Goal: Task Accomplishment & Management: Complete application form

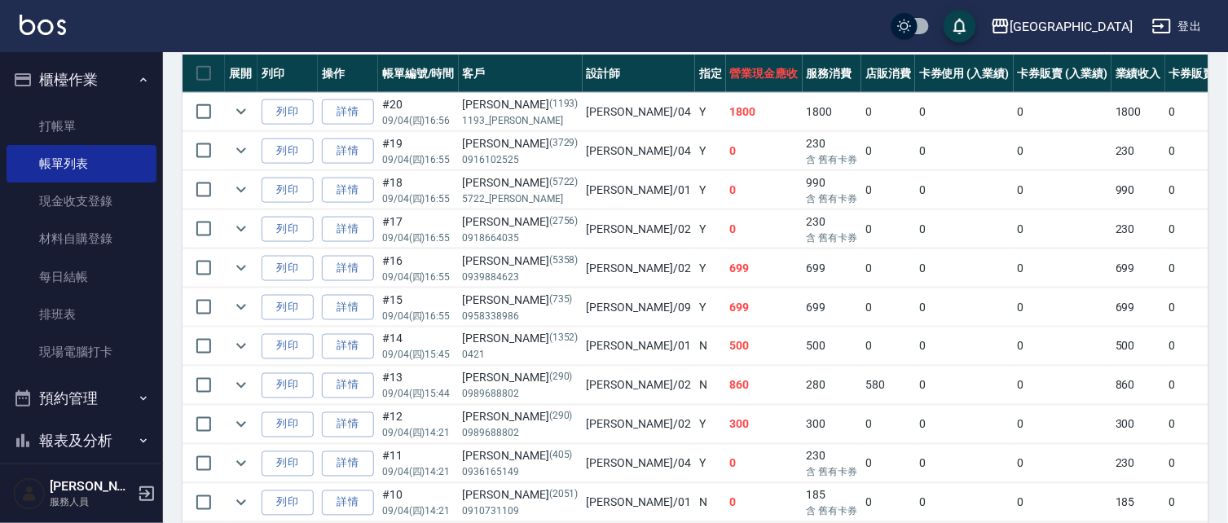
scroll to position [457, 0]
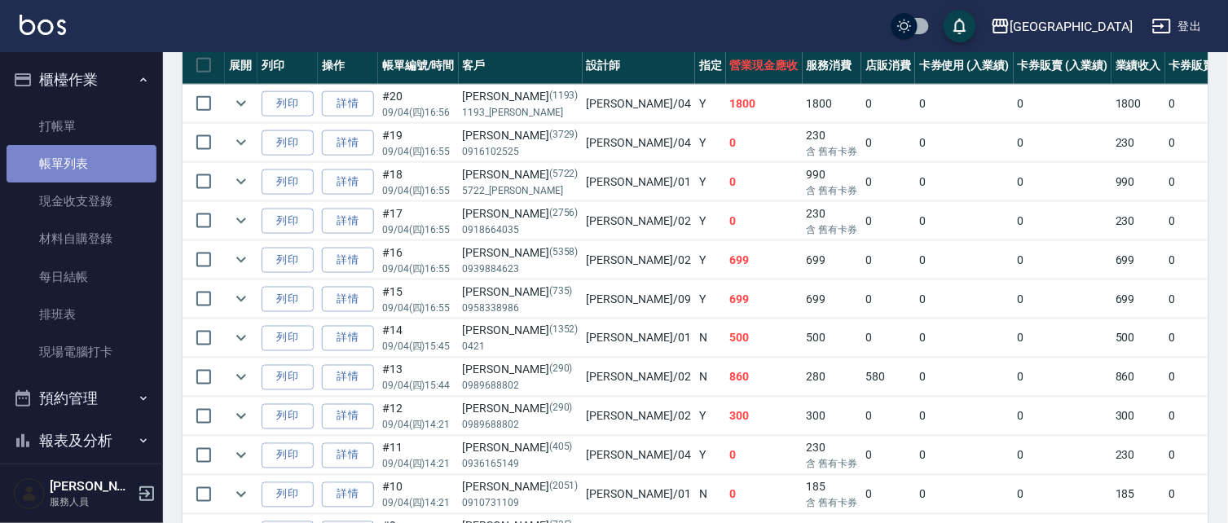
click at [83, 161] on link "帳單列表" at bounding box center [82, 163] width 150 height 37
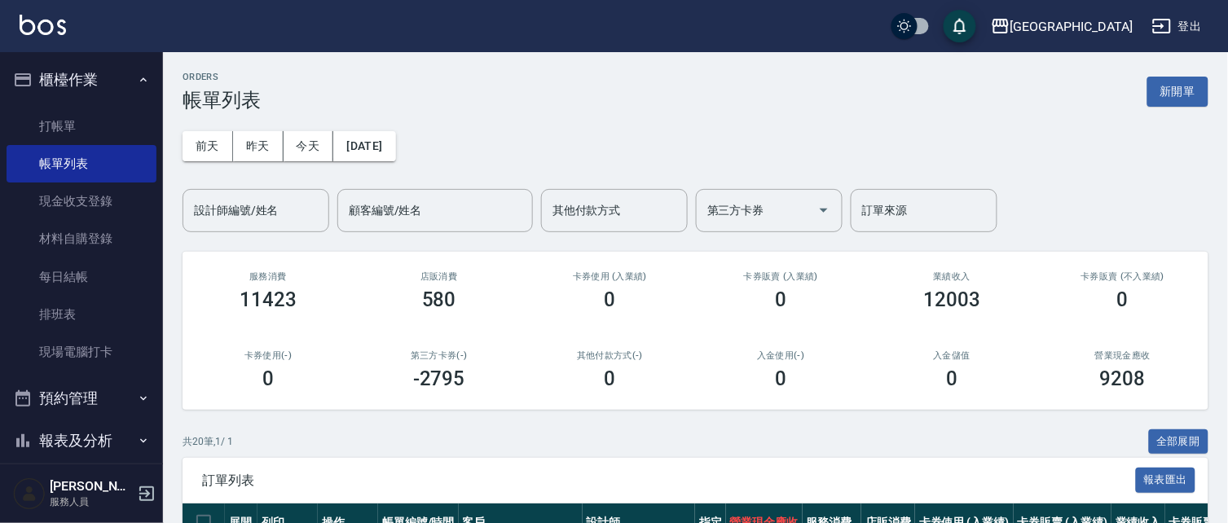
scroll to position [0, 0]
click at [254, 143] on button "昨天" at bounding box center [258, 146] width 51 height 30
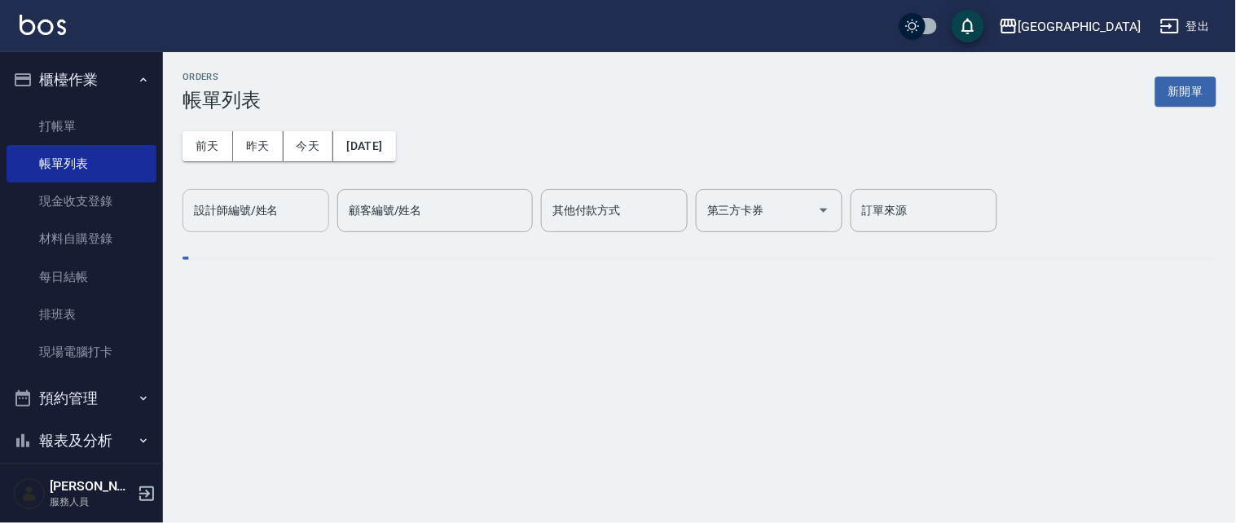
click at [279, 209] on div "設計師編號/姓名 設計師編號/姓名" at bounding box center [255, 210] width 147 height 43
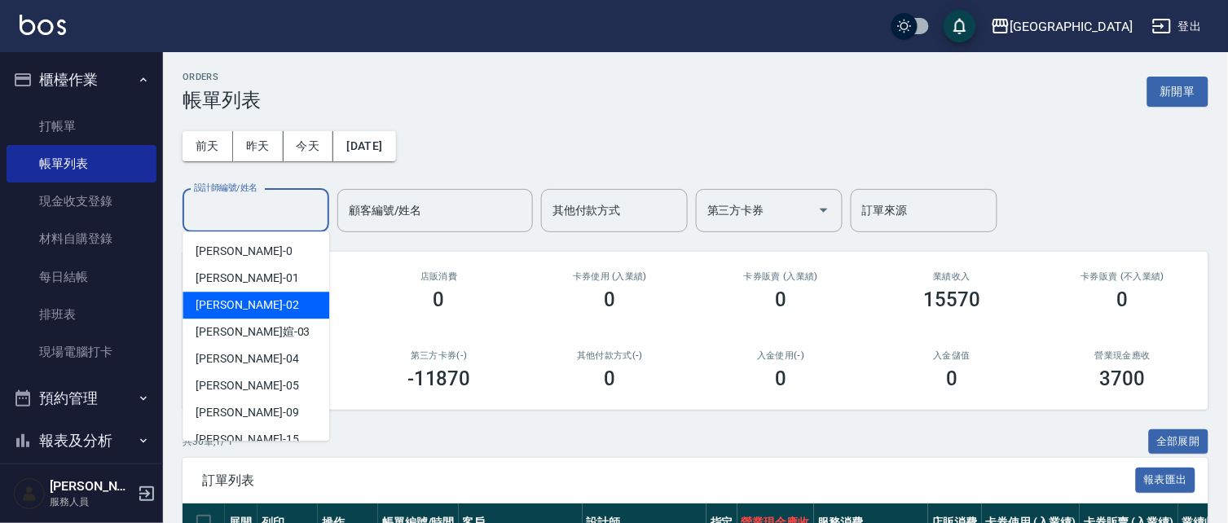
click at [255, 308] on div "[PERSON_NAME]-02" at bounding box center [255, 305] width 147 height 27
type input "[PERSON_NAME]02"
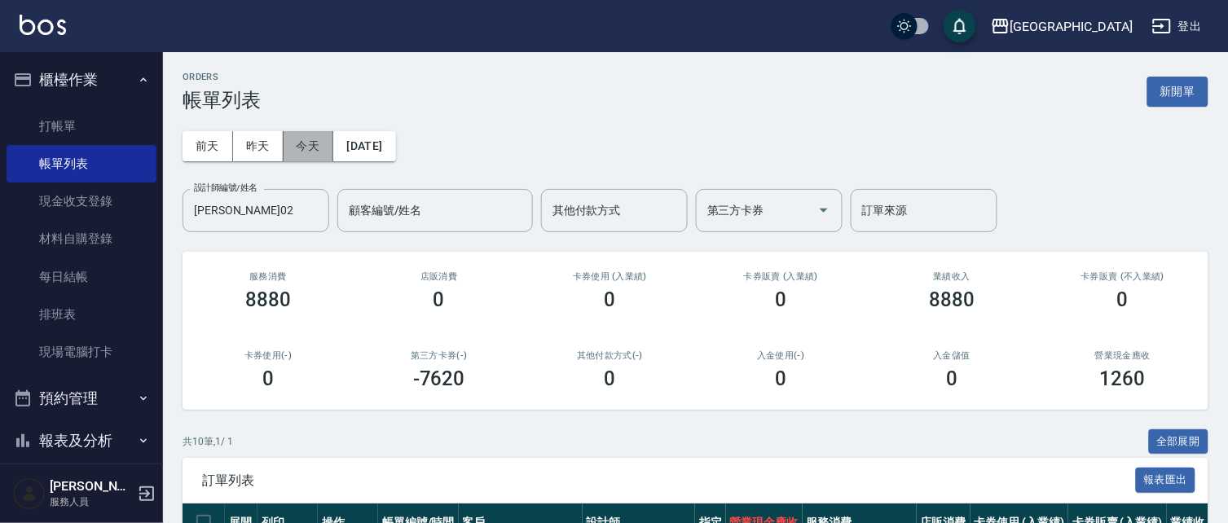
click at [297, 151] on button "今天" at bounding box center [308, 146] width 51 height 30
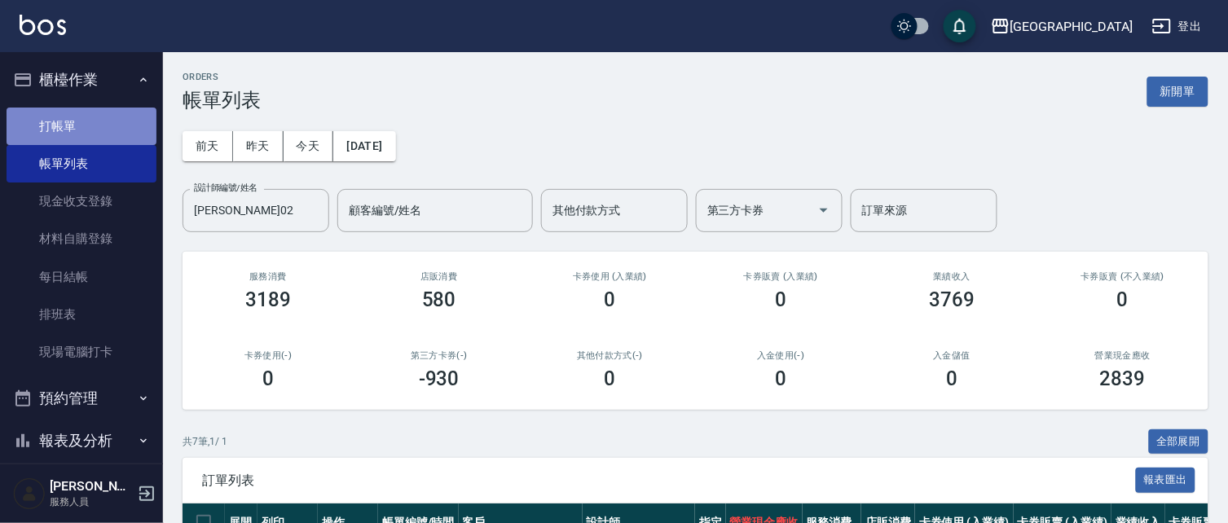
click at [108, 124] on link "打帳單" at bounding box center [82, 126] width 150 height 37
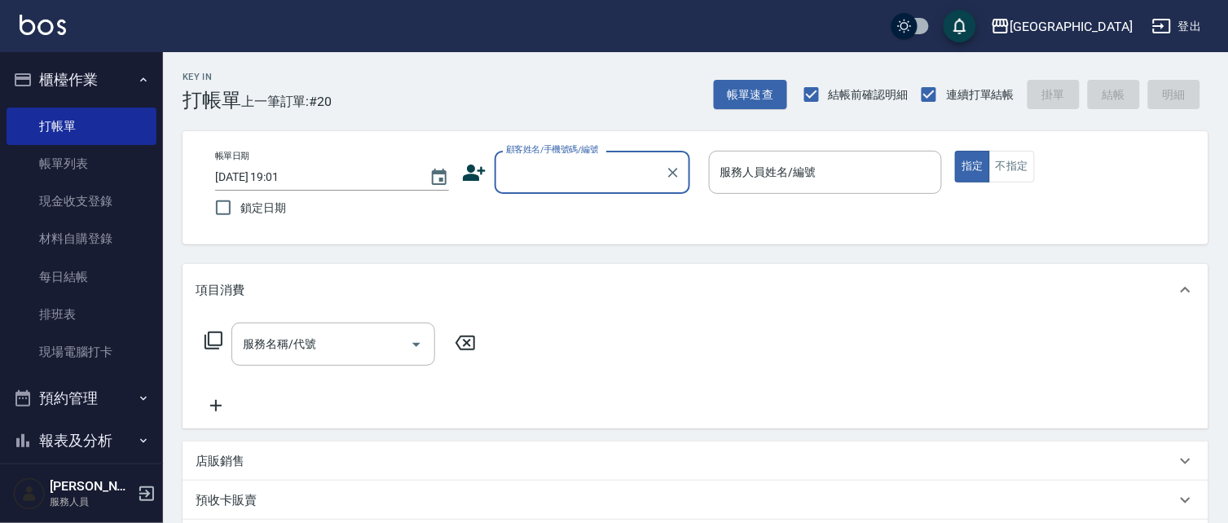
drag, startPoint x: 780, startPoint y: 350, endPoint x: 809, endPoint y: 346, distance: 28.8
click at [780, 351] on div "服務名稱/代號 服務名稱/代號" at bounding box center [695, 372] width 1026 height 112
click at [595, 172] on input "顧客姓名/手機號碼/編號" at bounding box center [580, 172] width 156 height 29
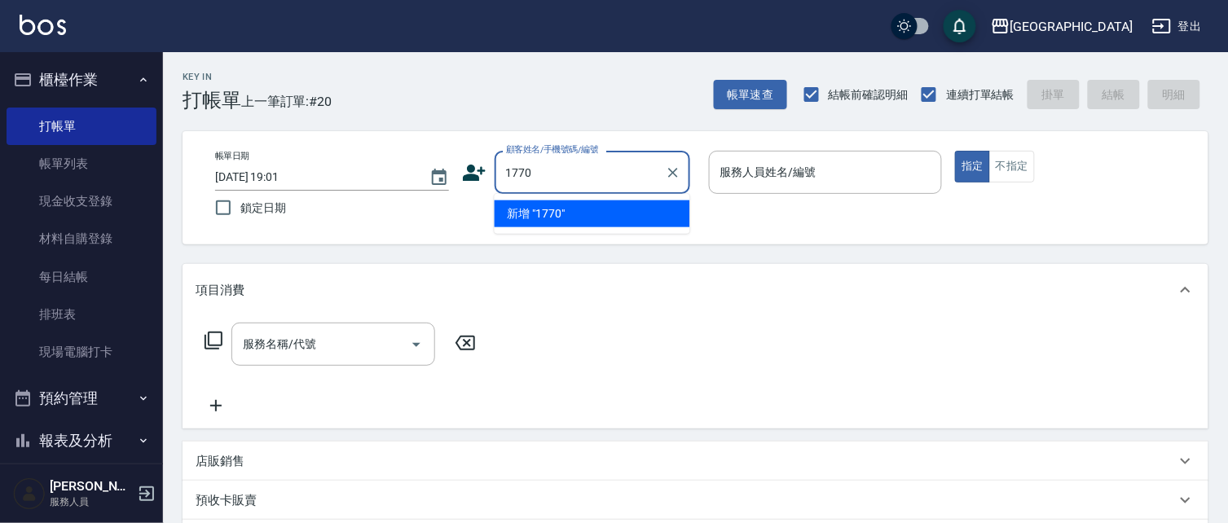
type input "1770"
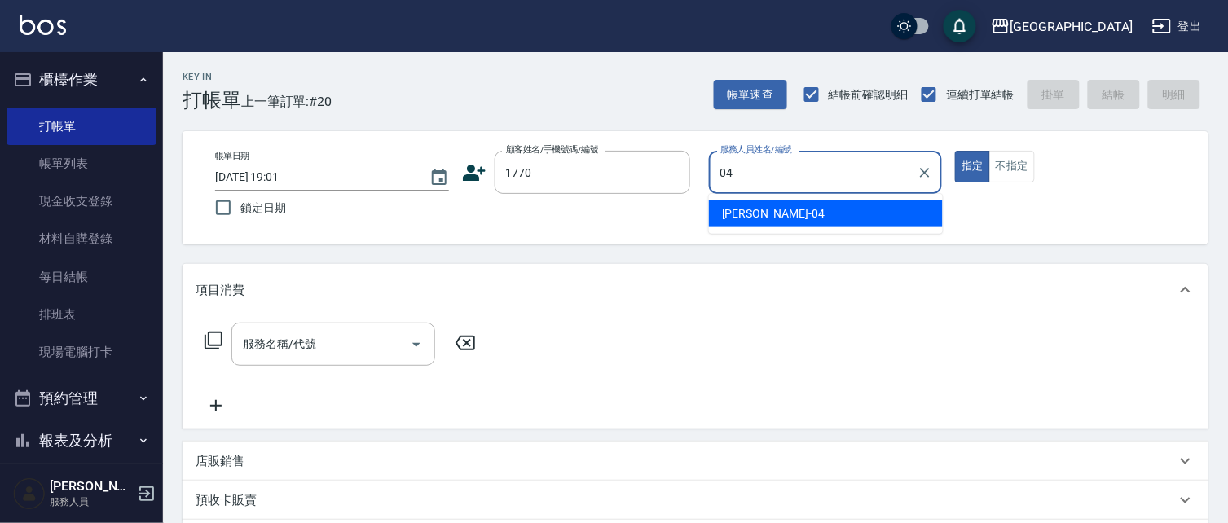
type input "[PERSON_NAME]-04"
type button "true"
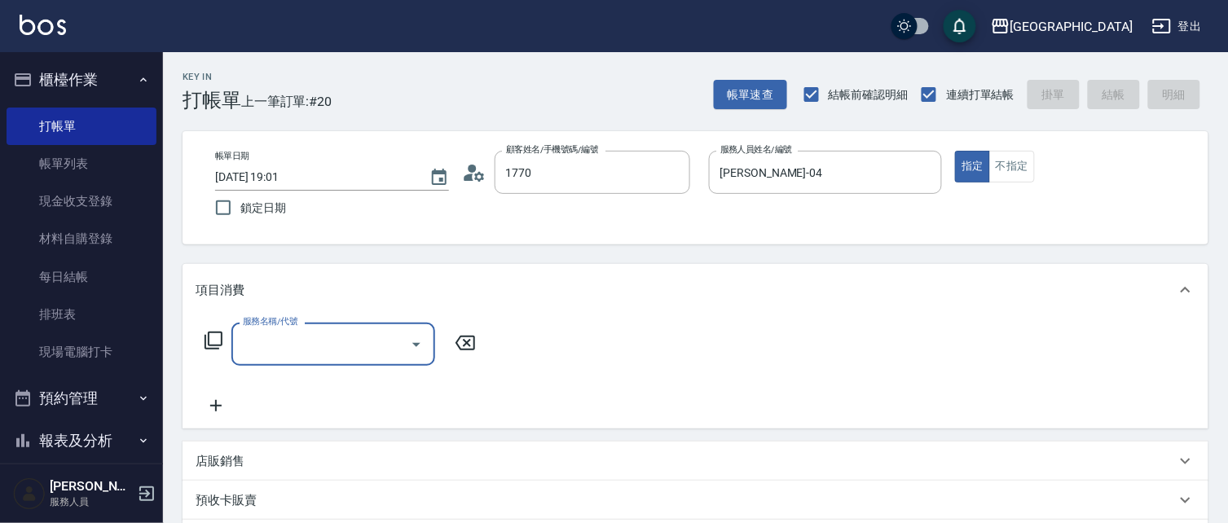
type input "[PERSON_NAME]/0916070945/1770"
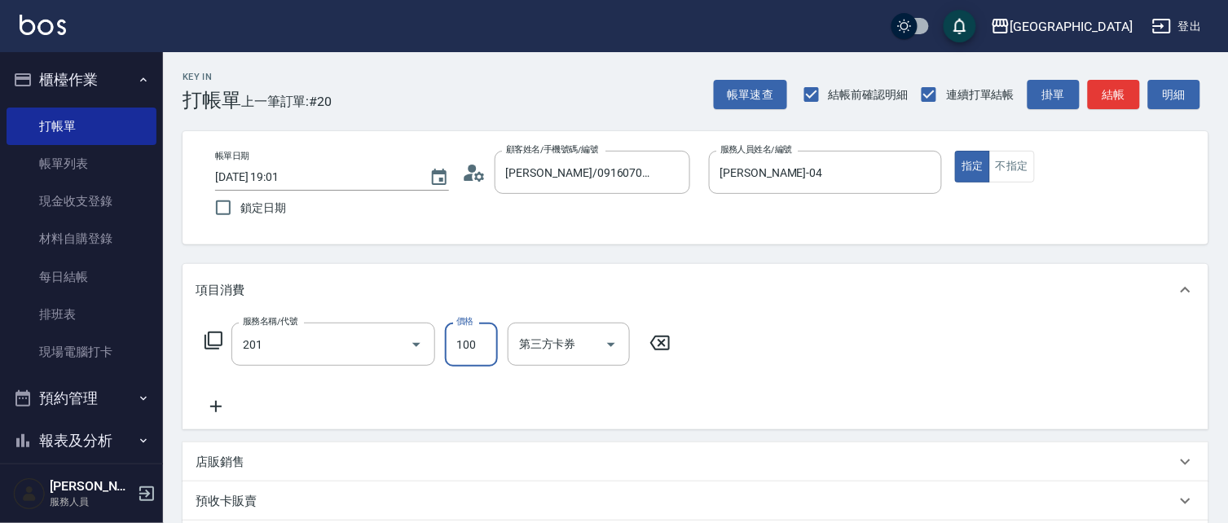
type input "洗髮[100](201)"
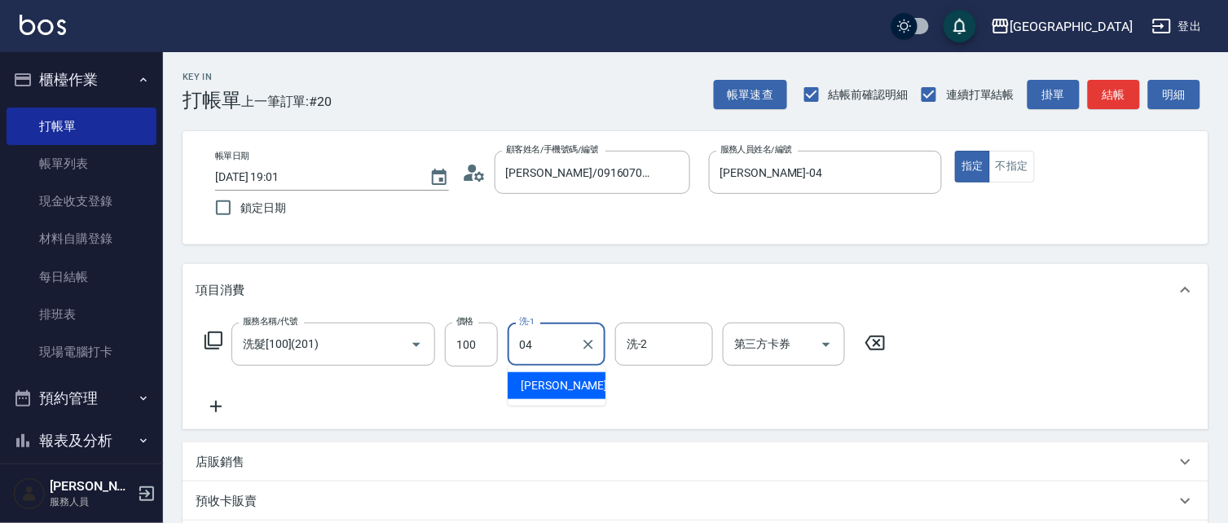
type input "[PERSON_NAME]-04"
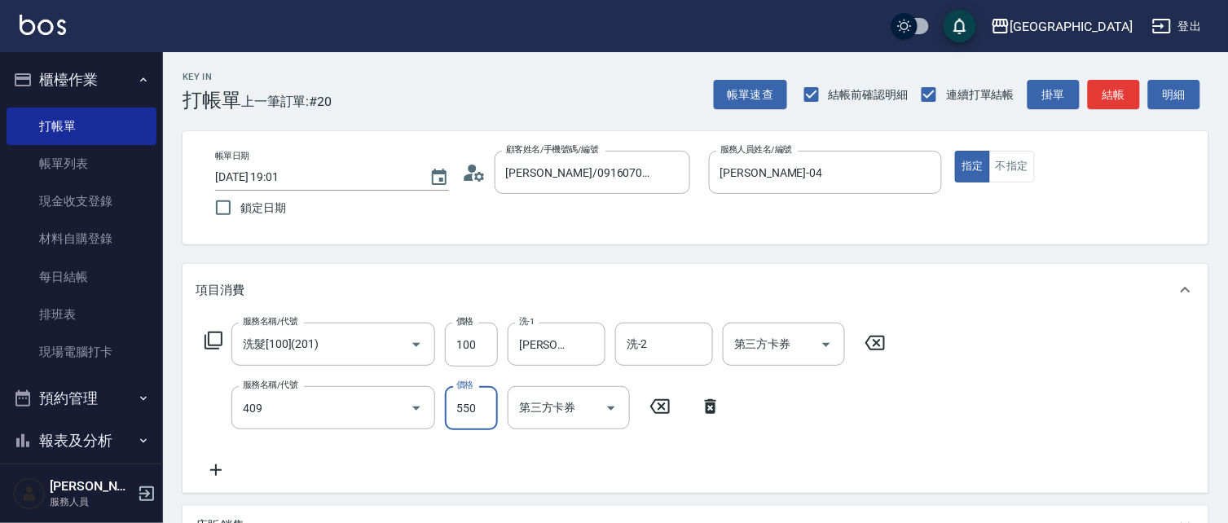
type input "剪髮(550)(409)"
type input "580"
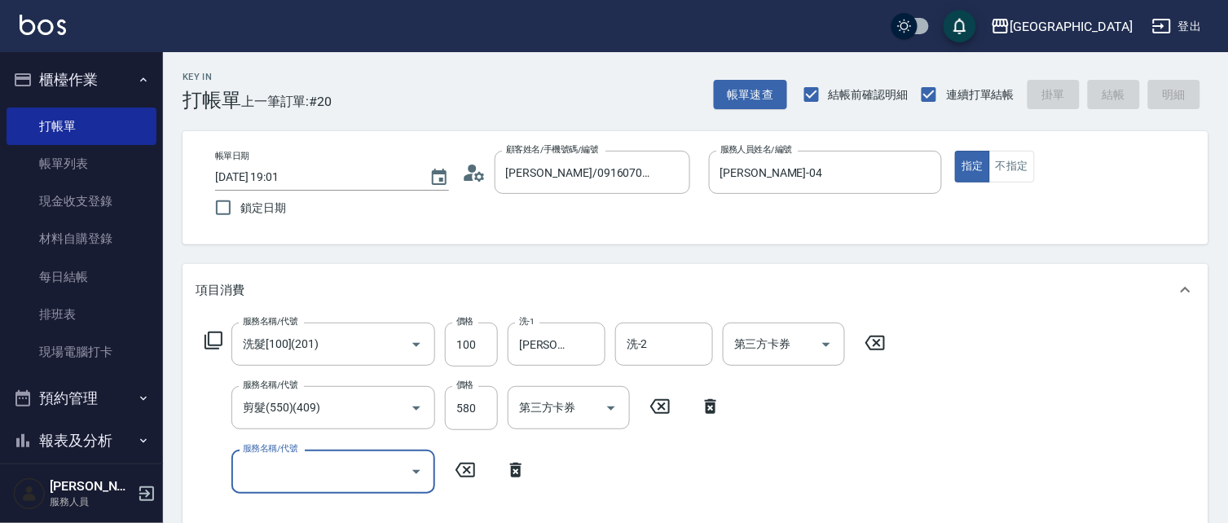
type input "[DATE] 19:31"
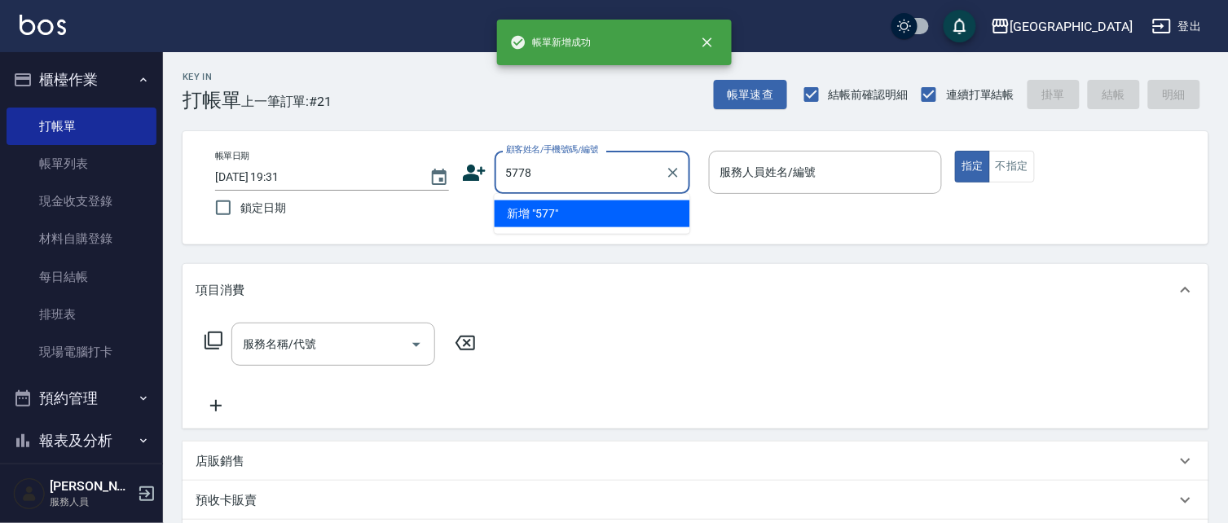
type input "5778"
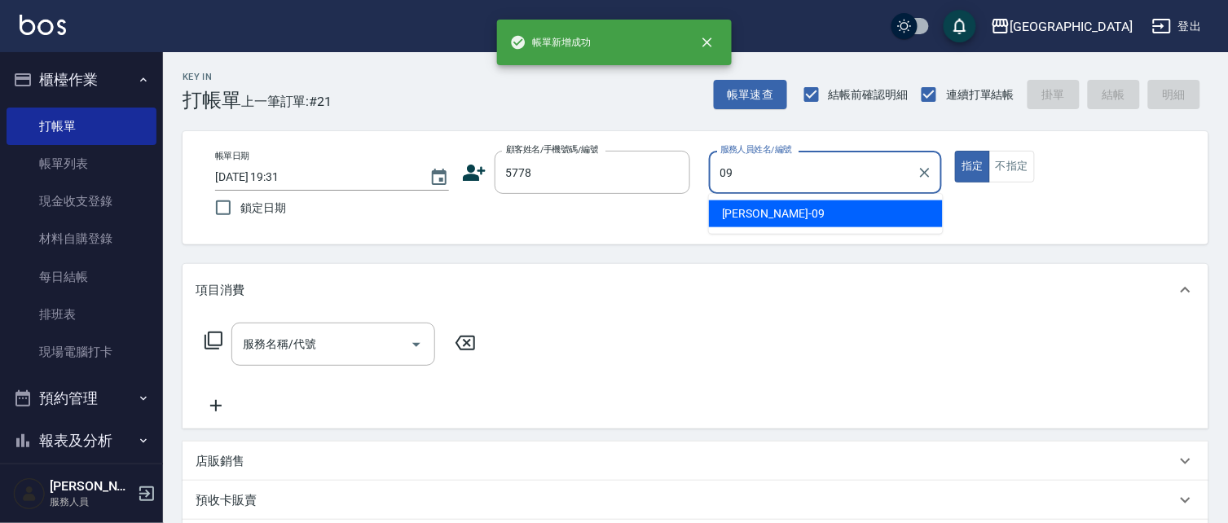
type input "[PERSON_NAME]-09"
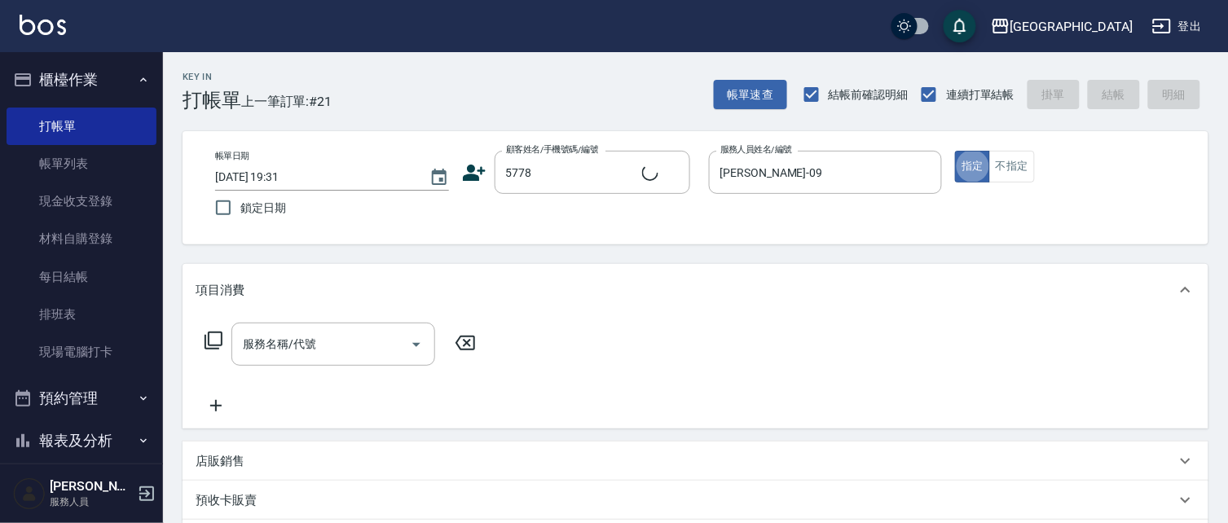
type input "[PERSON_NAME]/0981963671/5778"
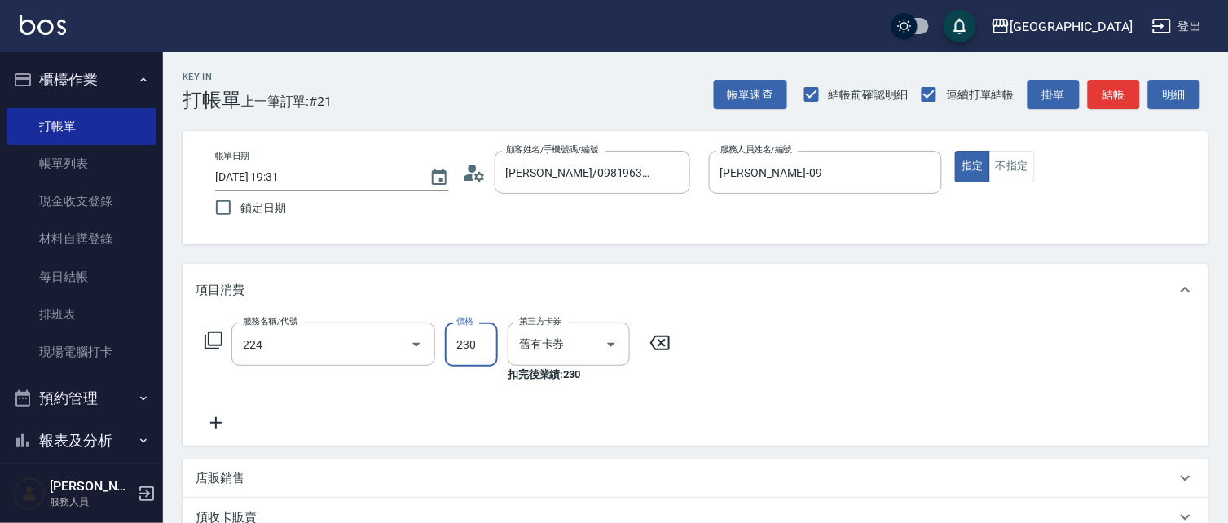
type input "洗髮(卡)230(224)"
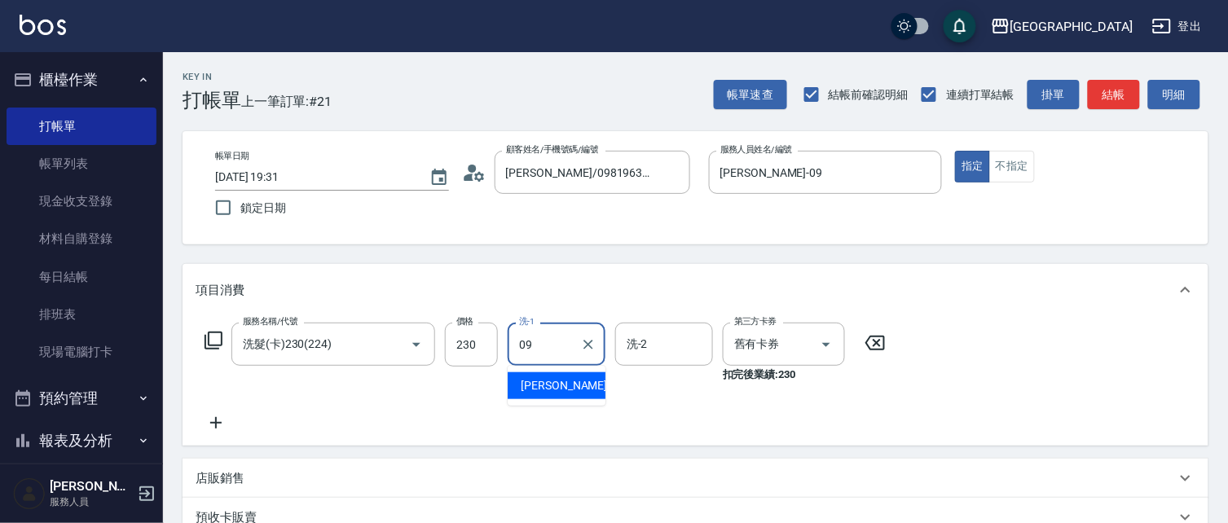
type input "[PERSON_NAME]-09"
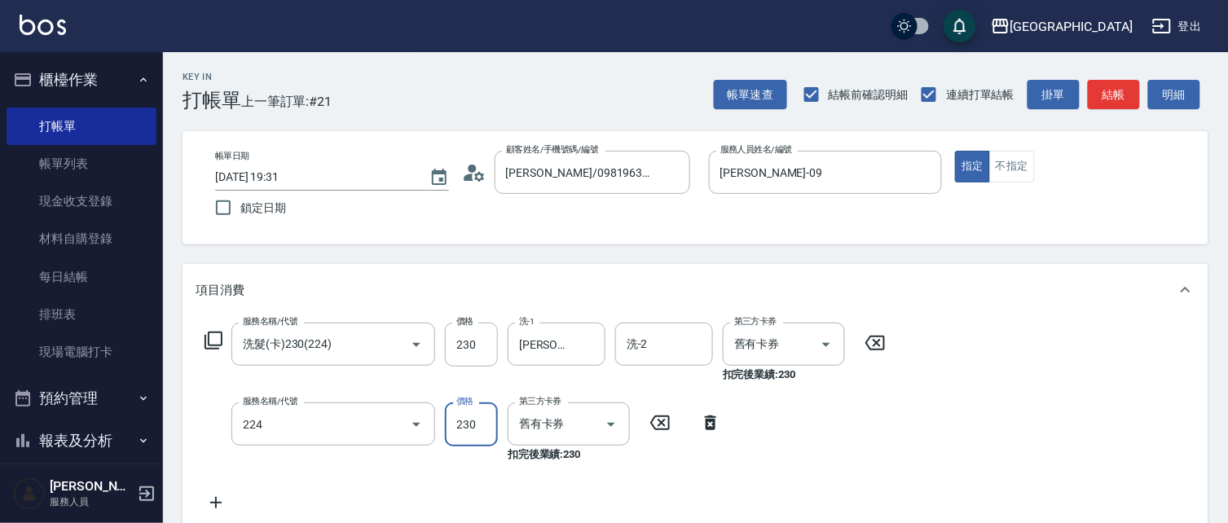
type input "洗髮(卡)230(224)"
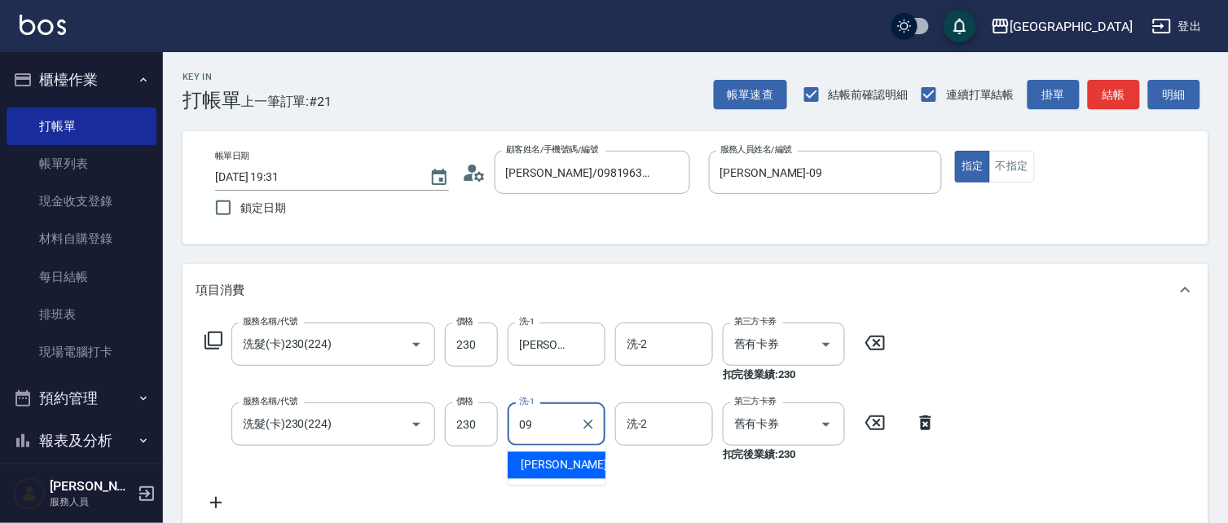
type input "[PERSON_NAME]-09"
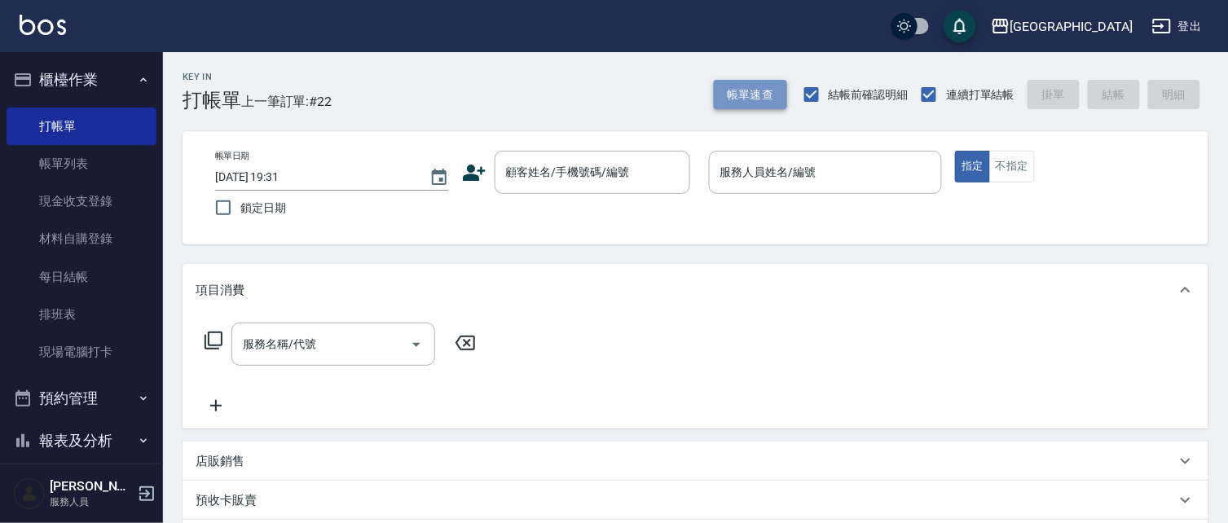
click at [742, 86] on button "帳單速查" at bounding box center [750, 95] width 73 height 30
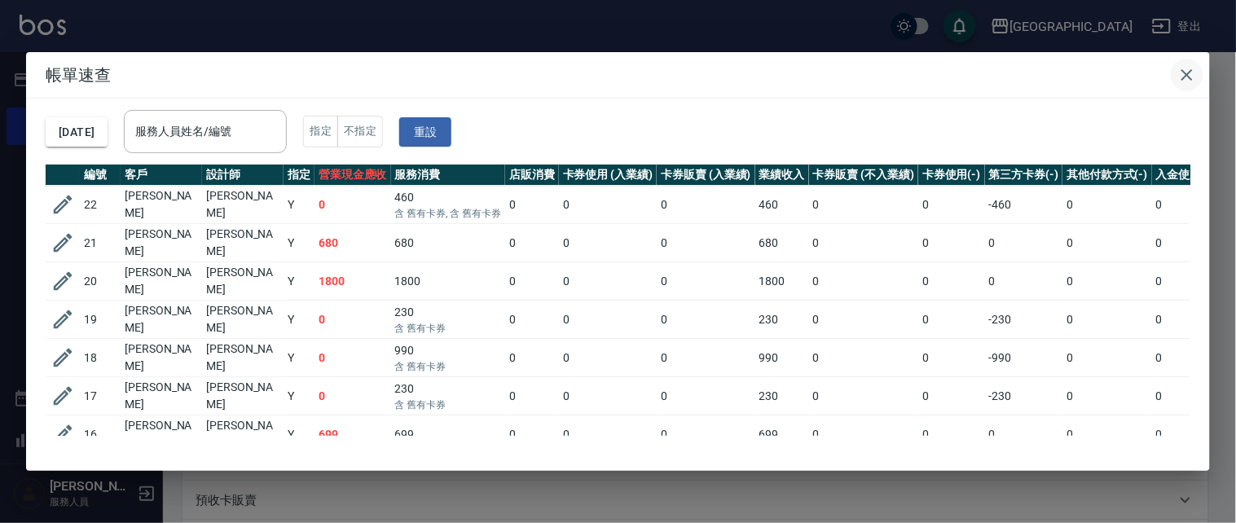
click at [1189, 64] on button "button" at bounding box center [1187, 75] width 33 height 33
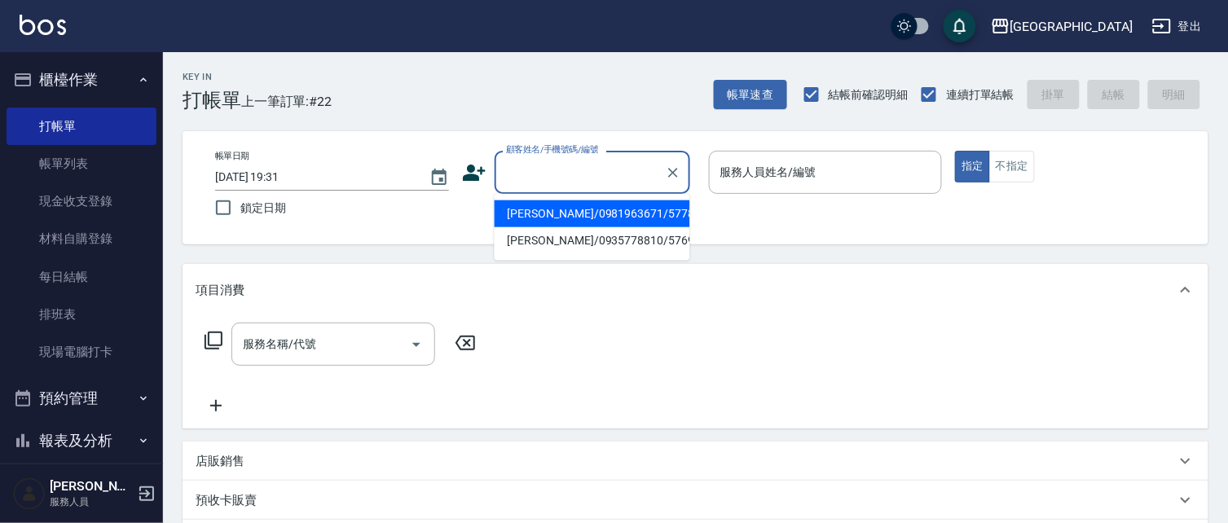
drag, startPoint x: 558, startPoint y: 171, endPoint x: 448, endPoint y: 84, distance: 140.3
click at [557, 171] on input "顧客姓名/手機號碼/編號" at bounding box center [580, 172] width 156 height 29
type input "290"
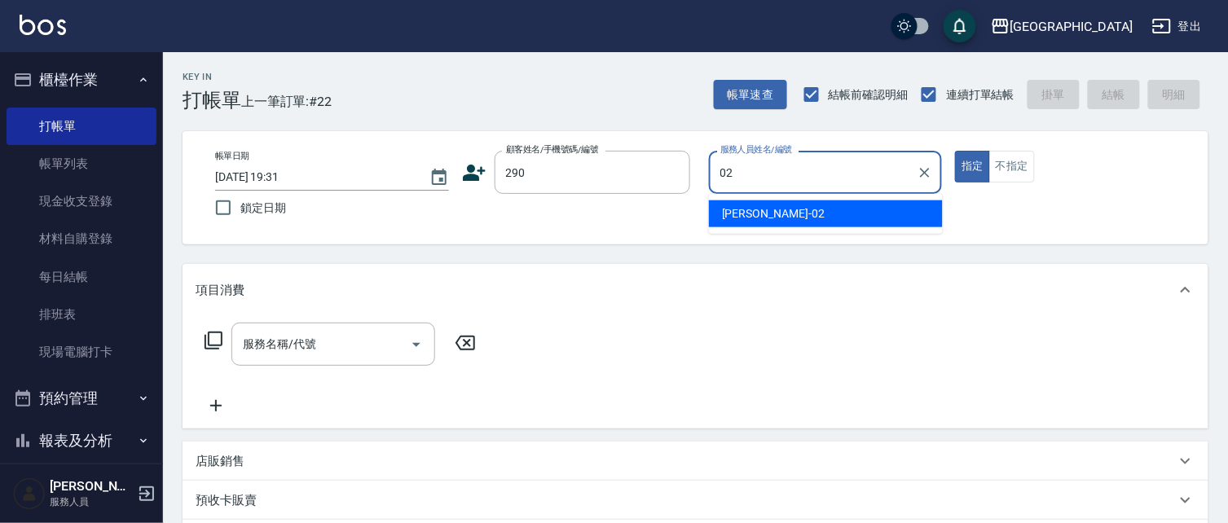
type input "[PERSON_NAME]02"
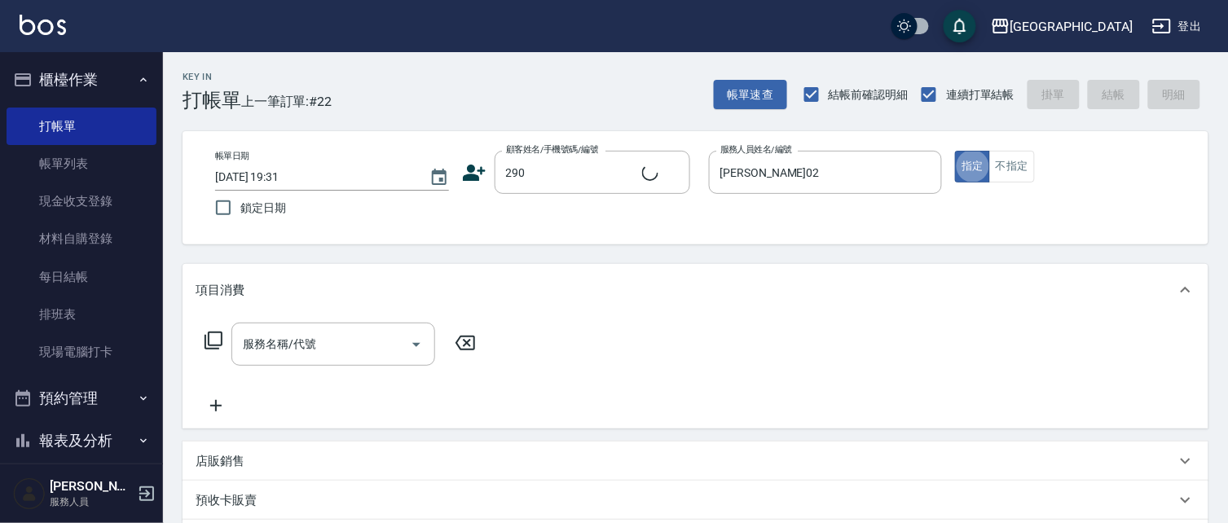
type input "2"
type input "[PERSON_NAME]/0989688802/290"
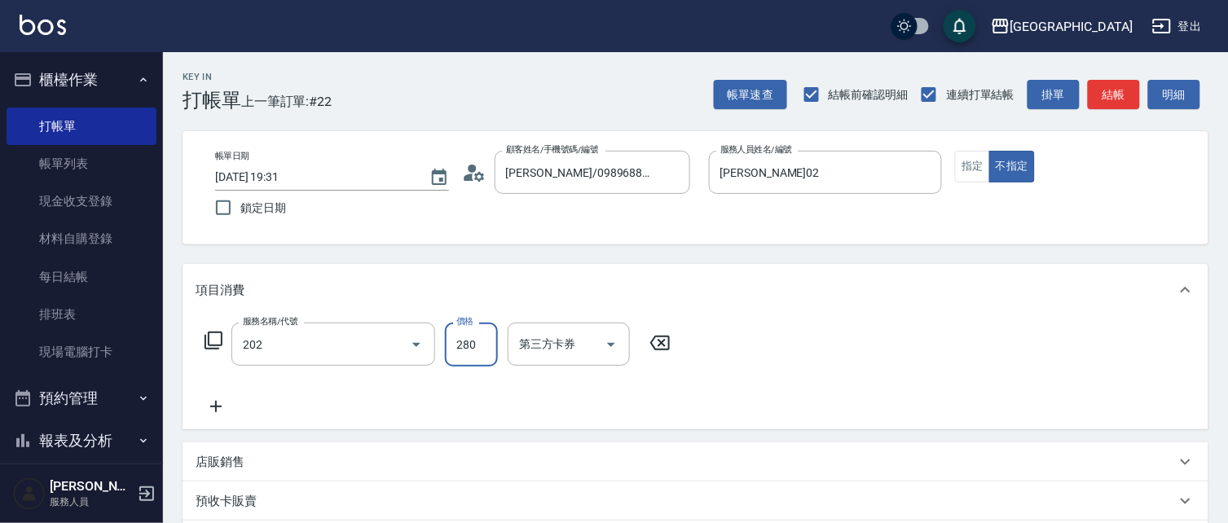
type input "洗髮[280](202)"
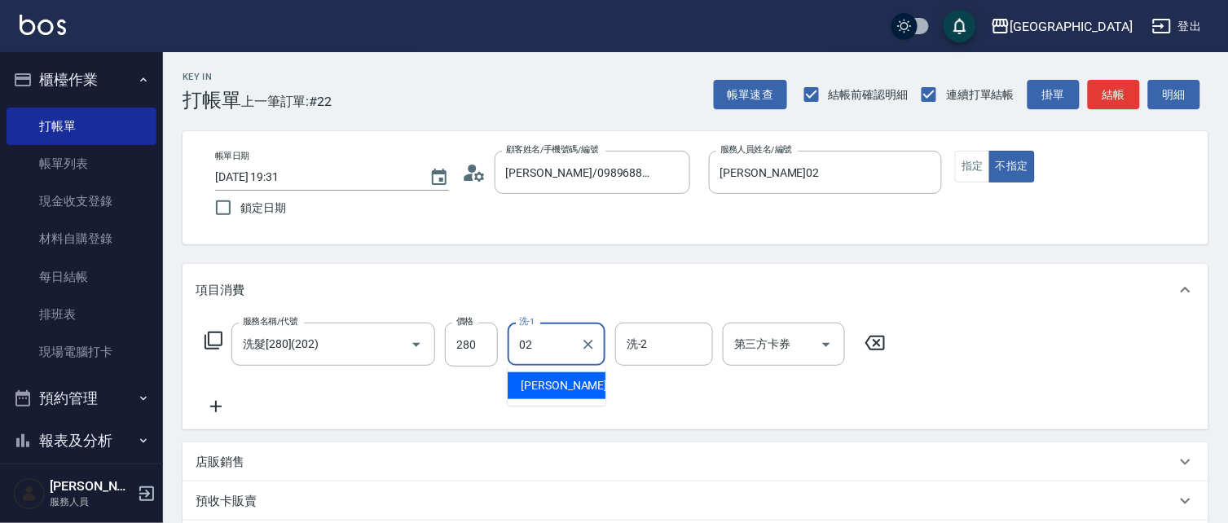
type input "[PERSON_NAME]02"
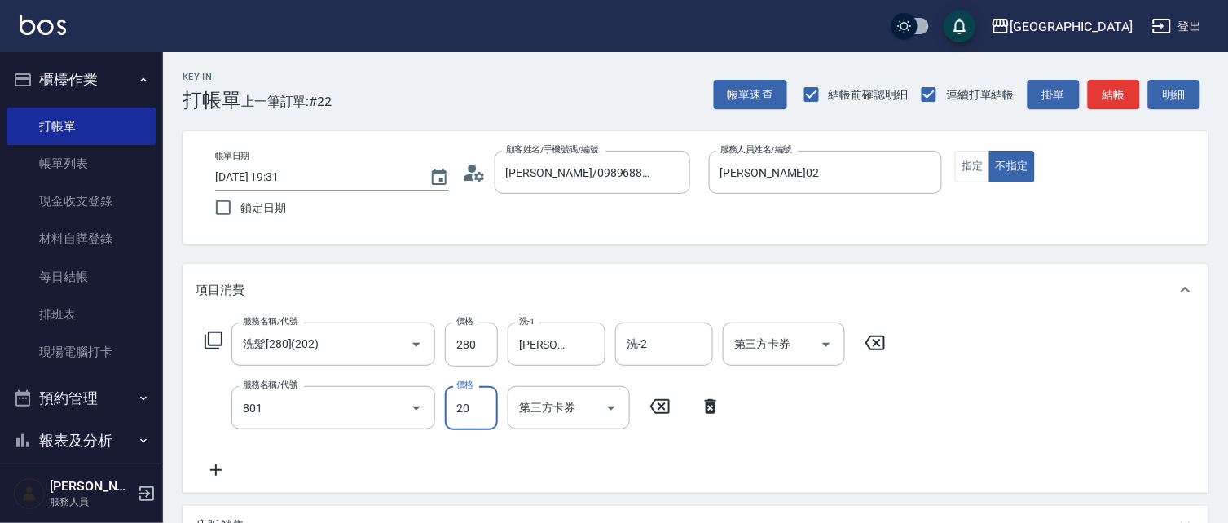
type input "潤絲(801)"
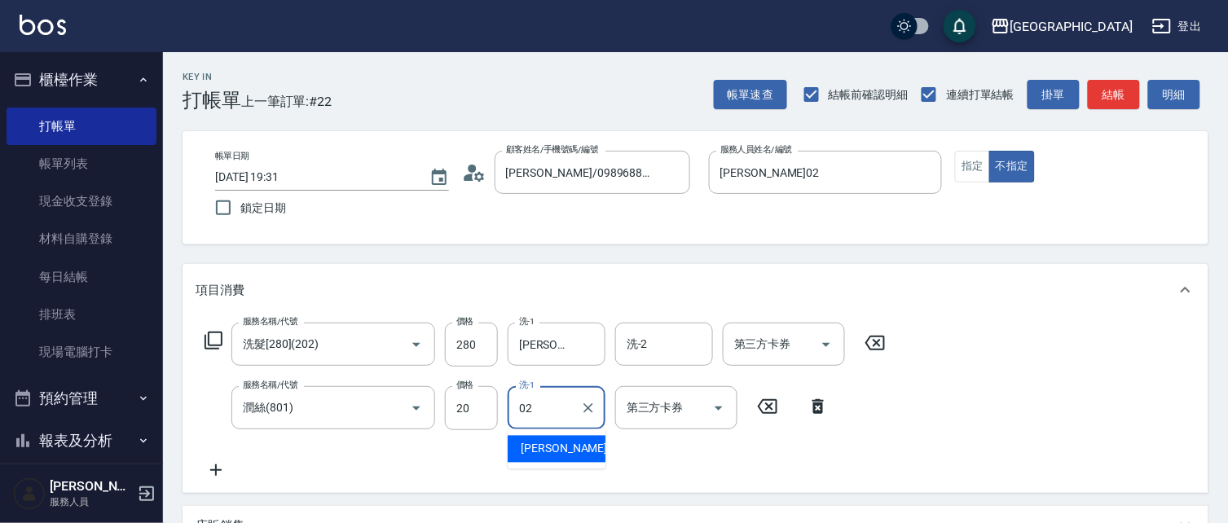
type input "[PERSON_NAME]02"
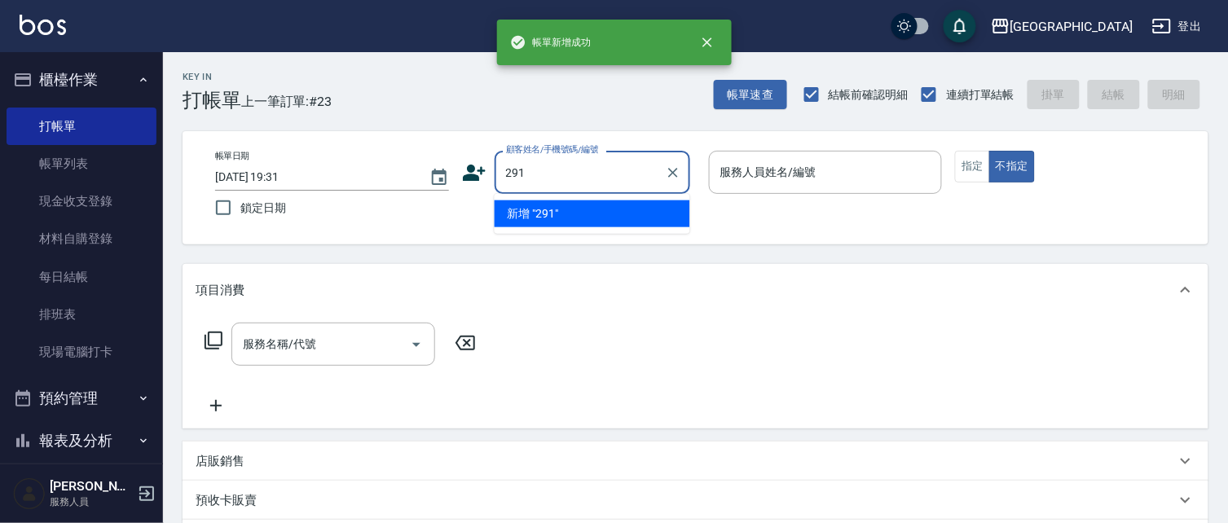
type input "291"
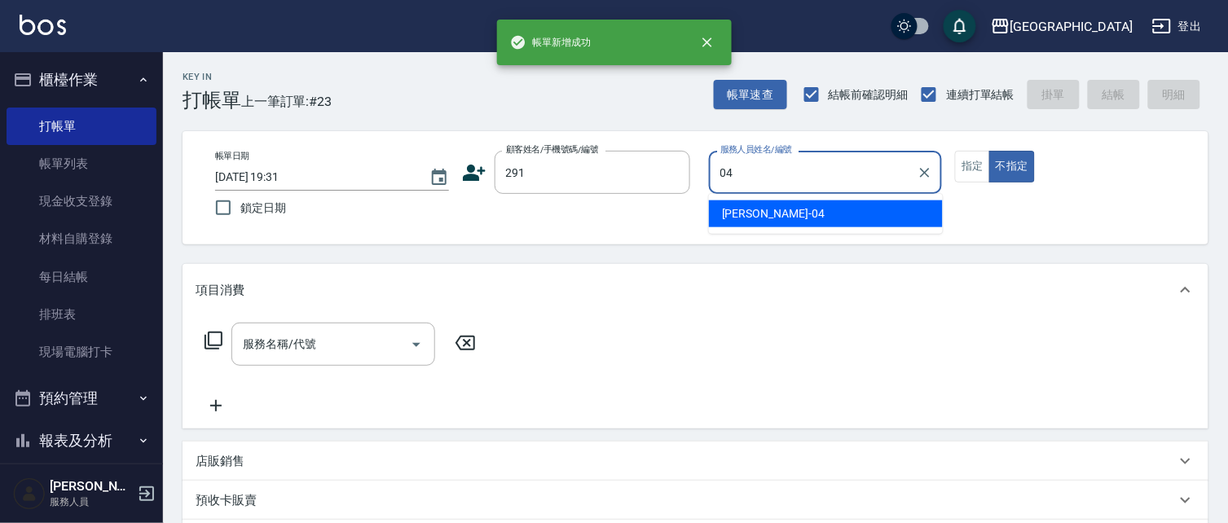
type input "[PERSON_NAME]-04"
type button "false"
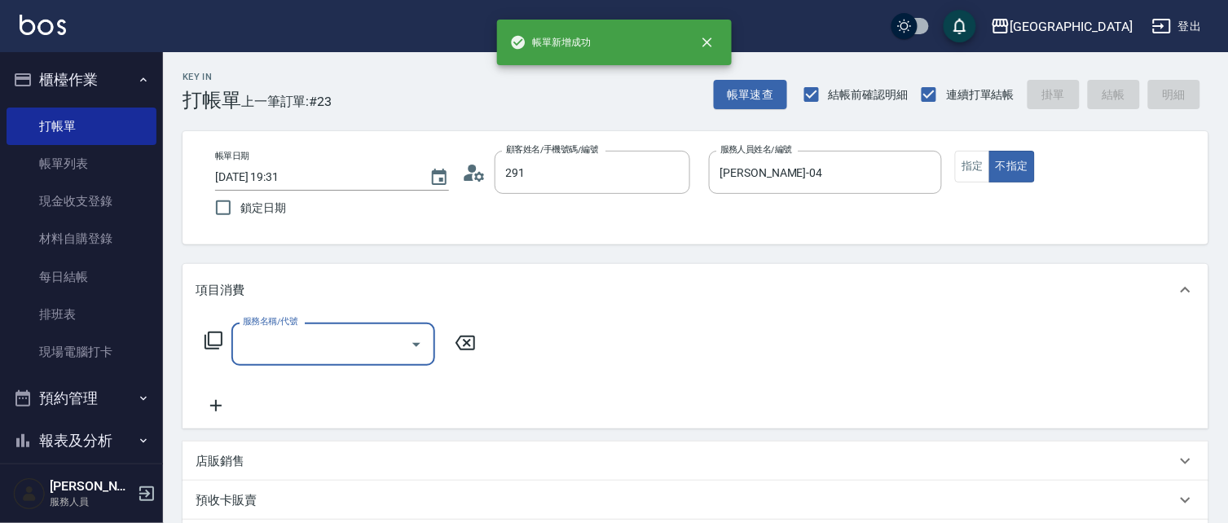
type input "[PERSON_NAME]/291/291"
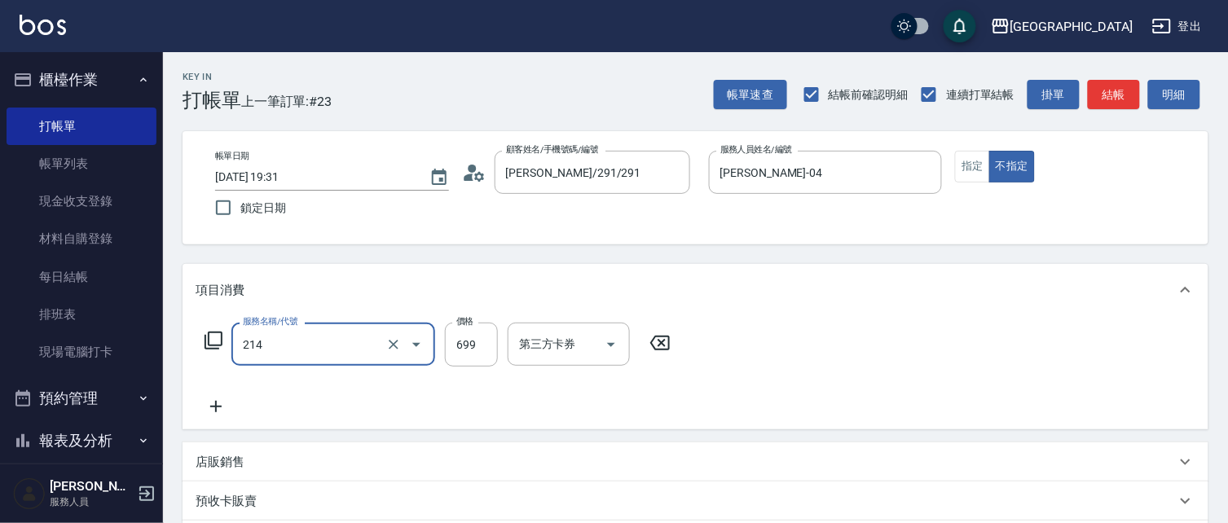
type input "滾珠洗髪699(214)"
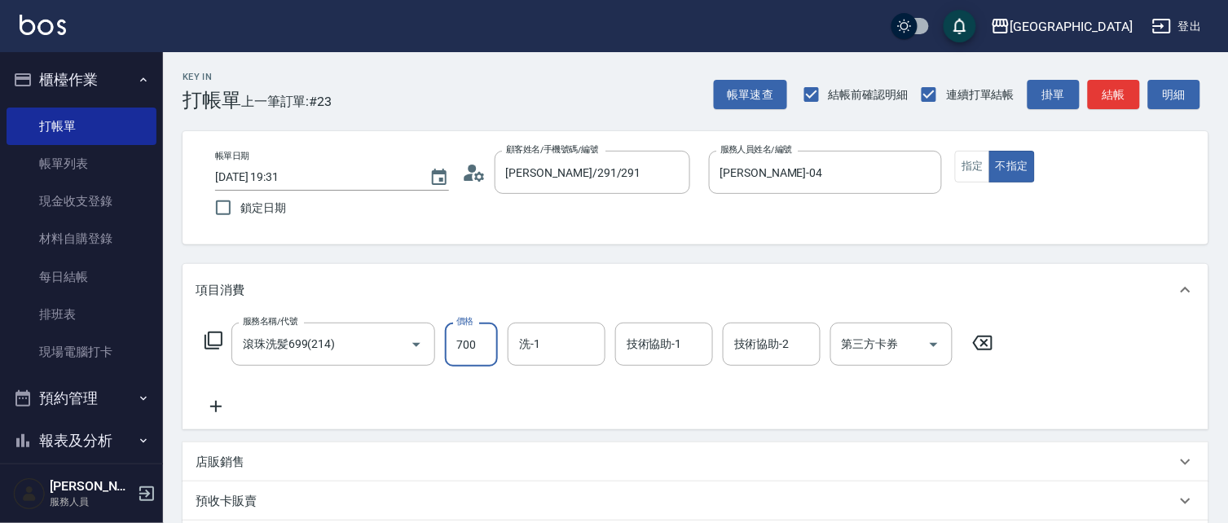
type input "700"
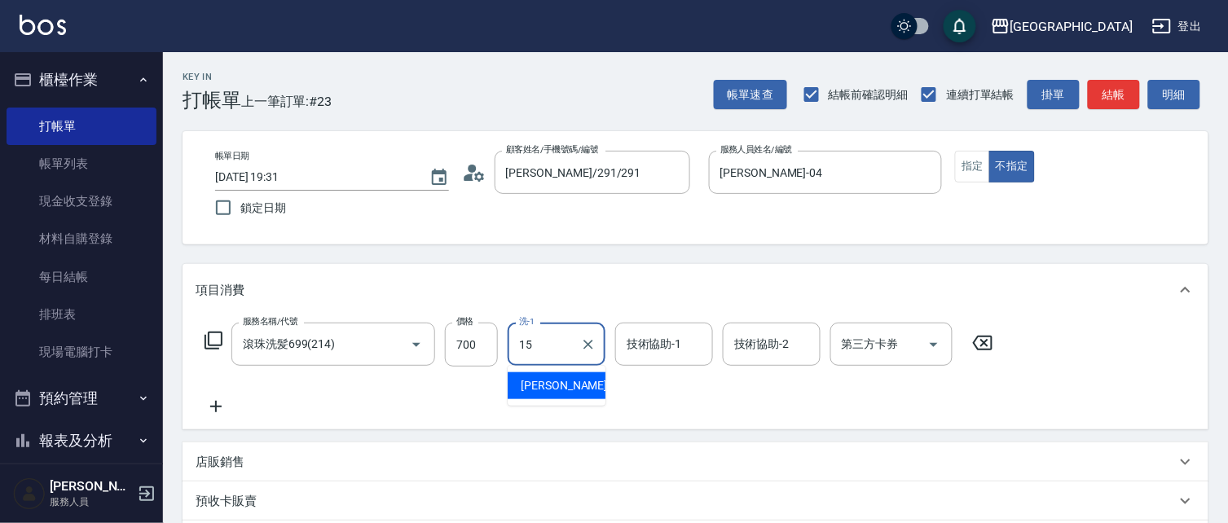
type input "1"
type input "[PERSON_NAME]-04"
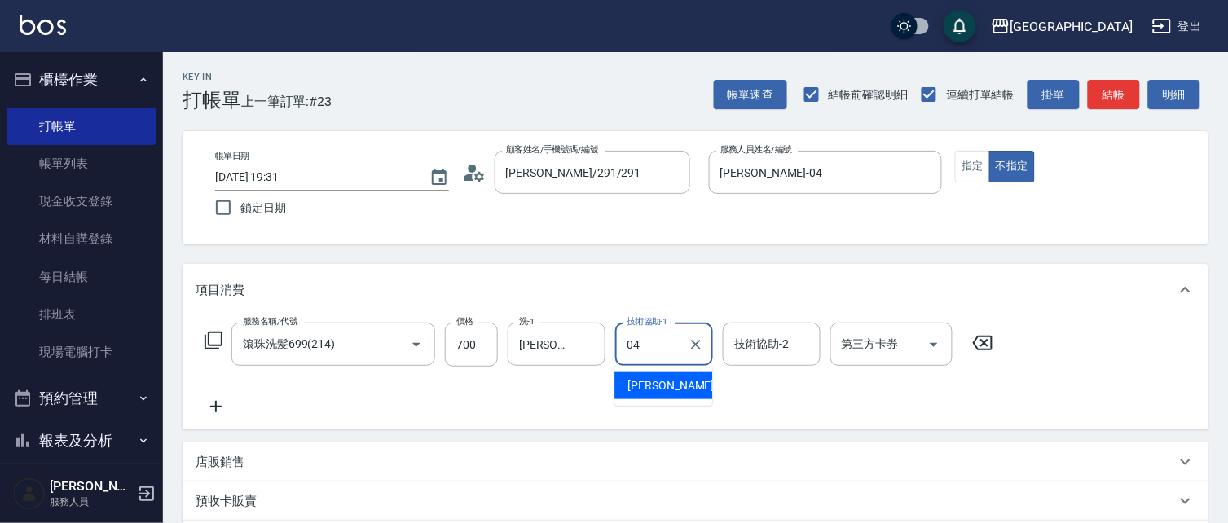
type input "[PERSON_NAME]-04"
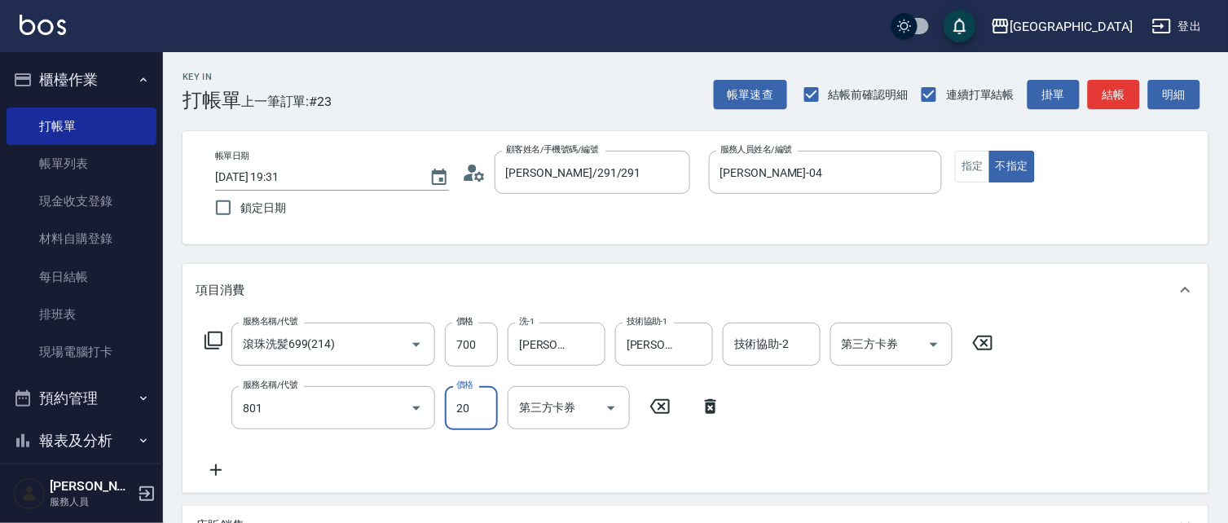
type input "潤絲(801)"
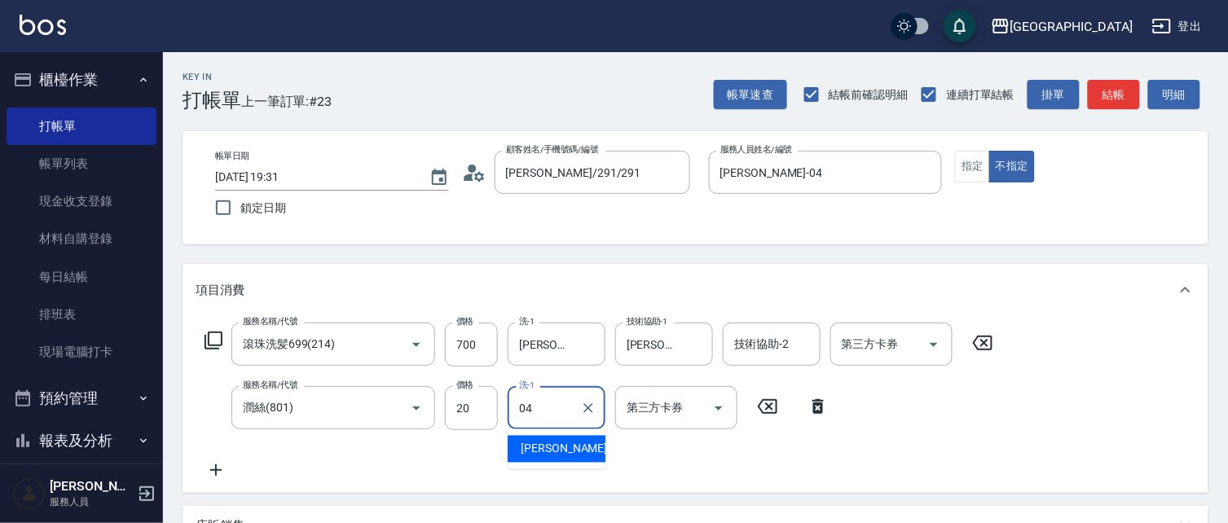
type input "[PERSON_NAME]-04"
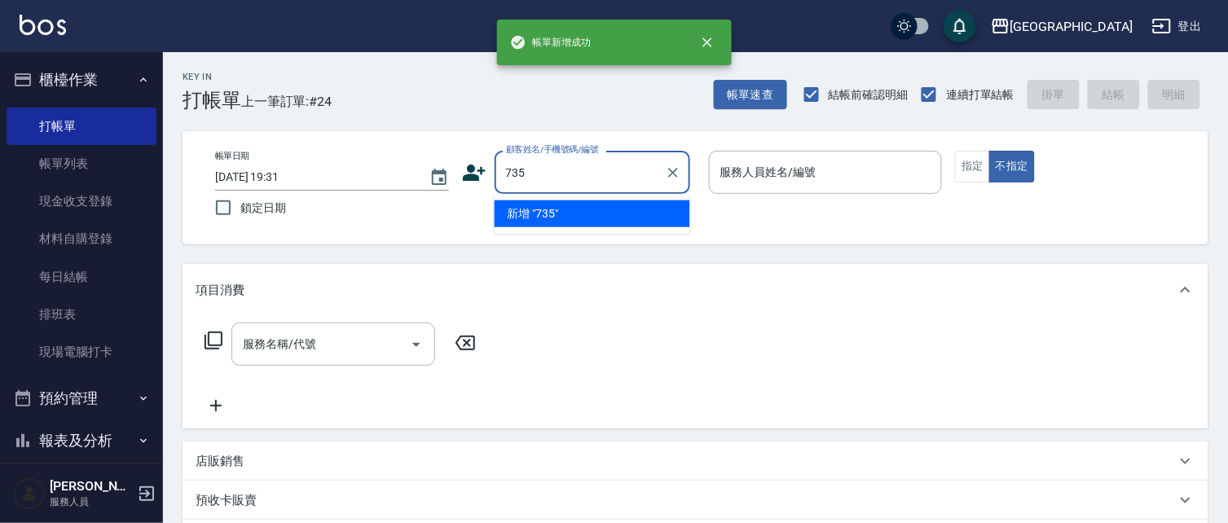
type input "735"
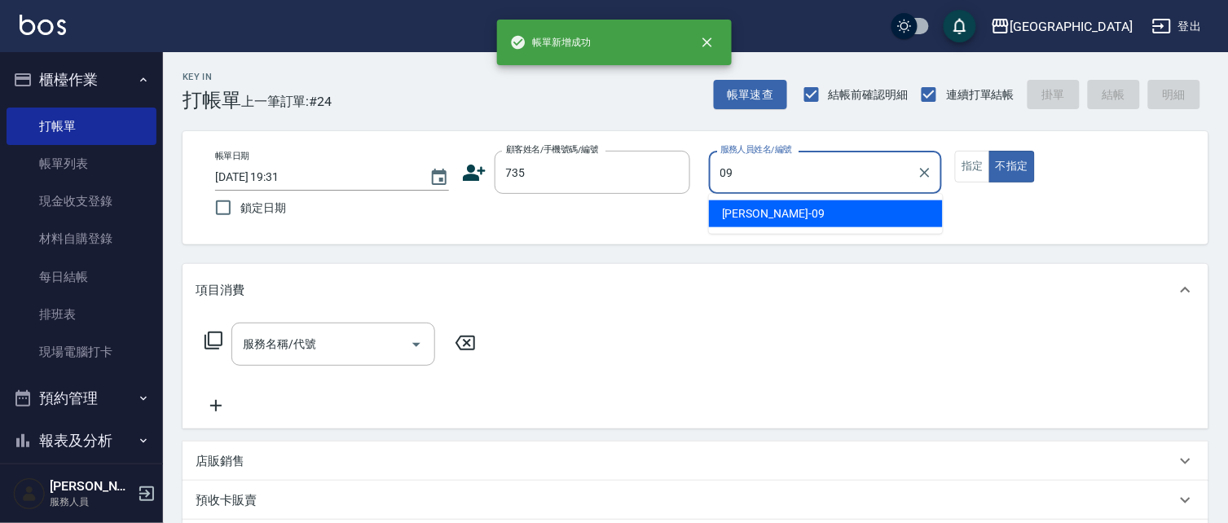
type input "[PERSON_NAME]-09"
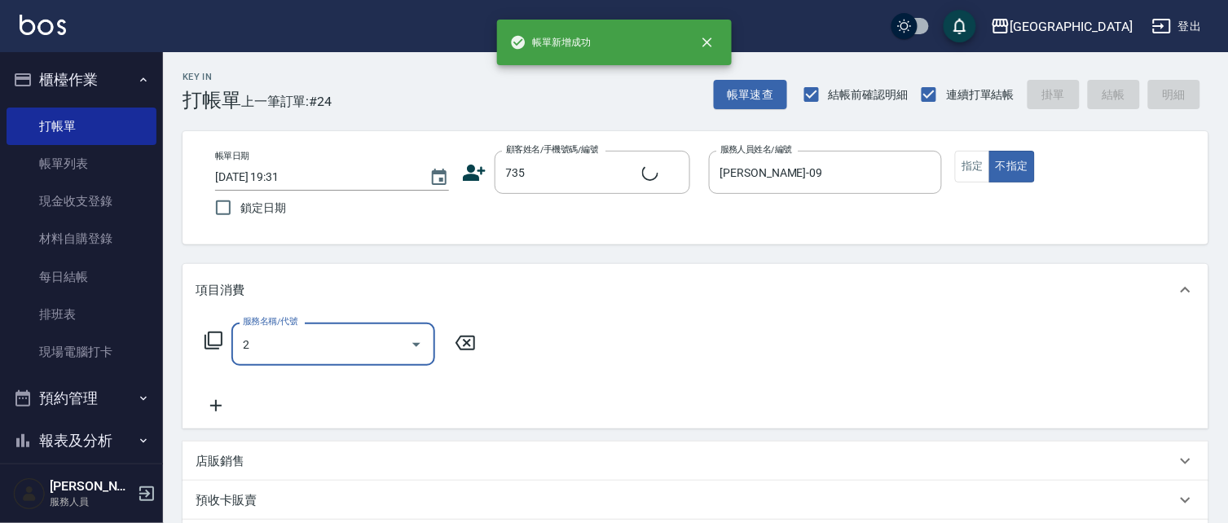
type input "20"
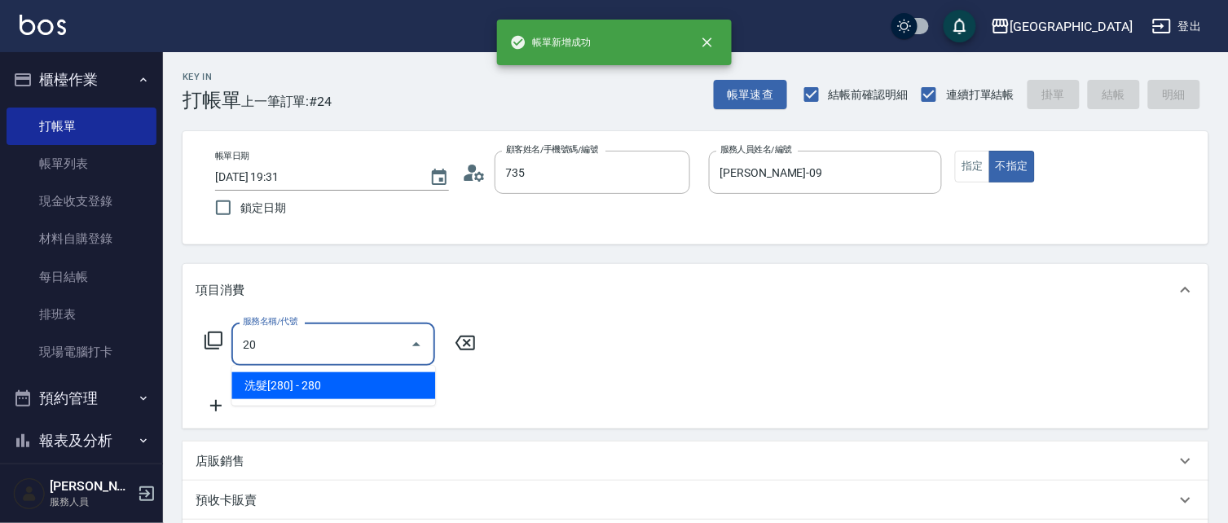
type input "[PERSON_NAME]/ 0958338986/735"
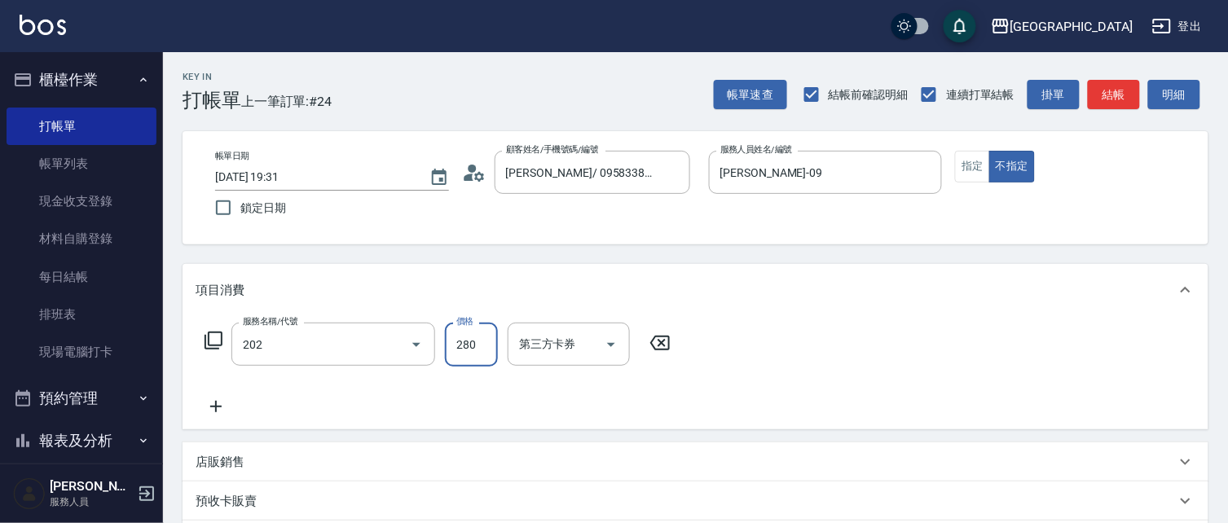
type input "洗髮[280](202)"
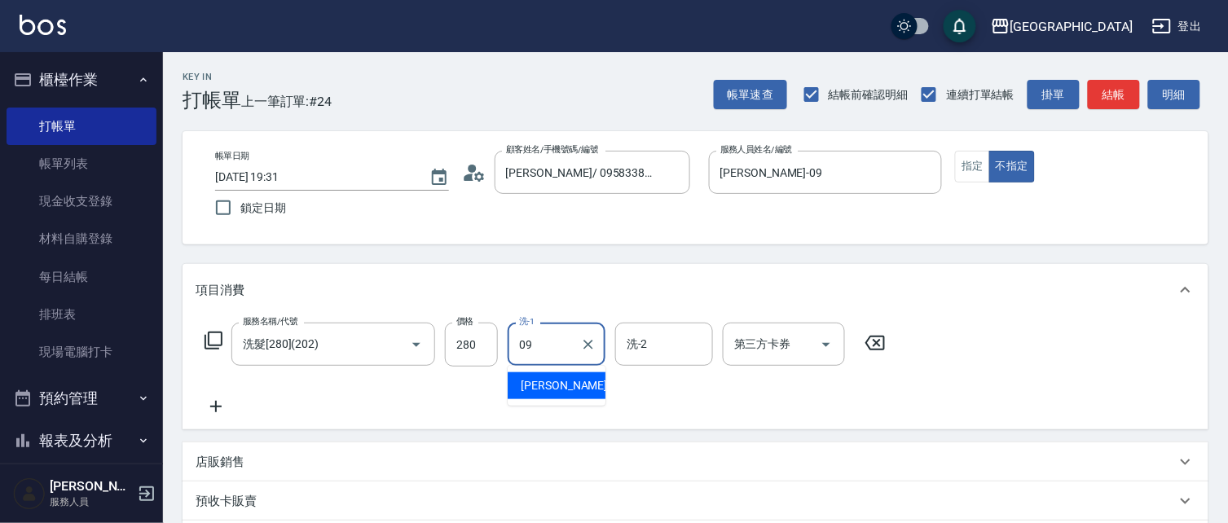
type input "[PERSON_NAME]-09"
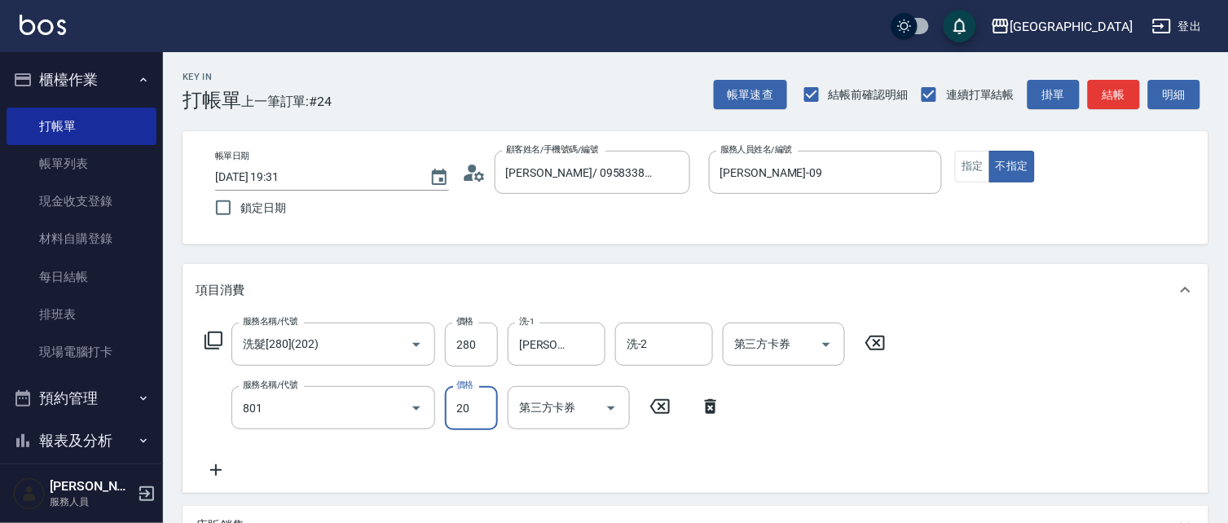
type input "潤絲(801)"
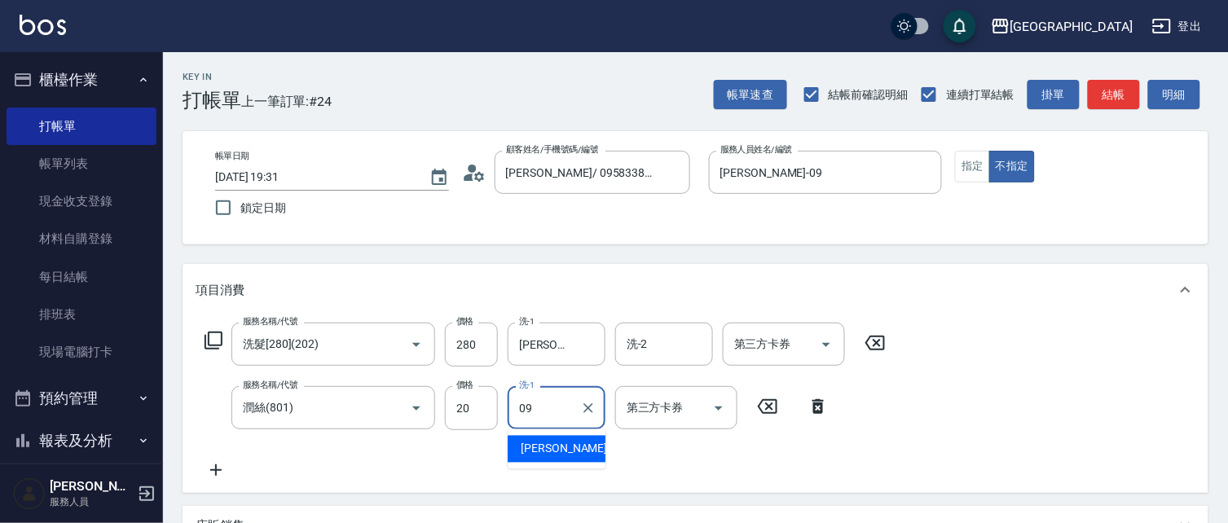
type input "[PERSON_NAME]-09"
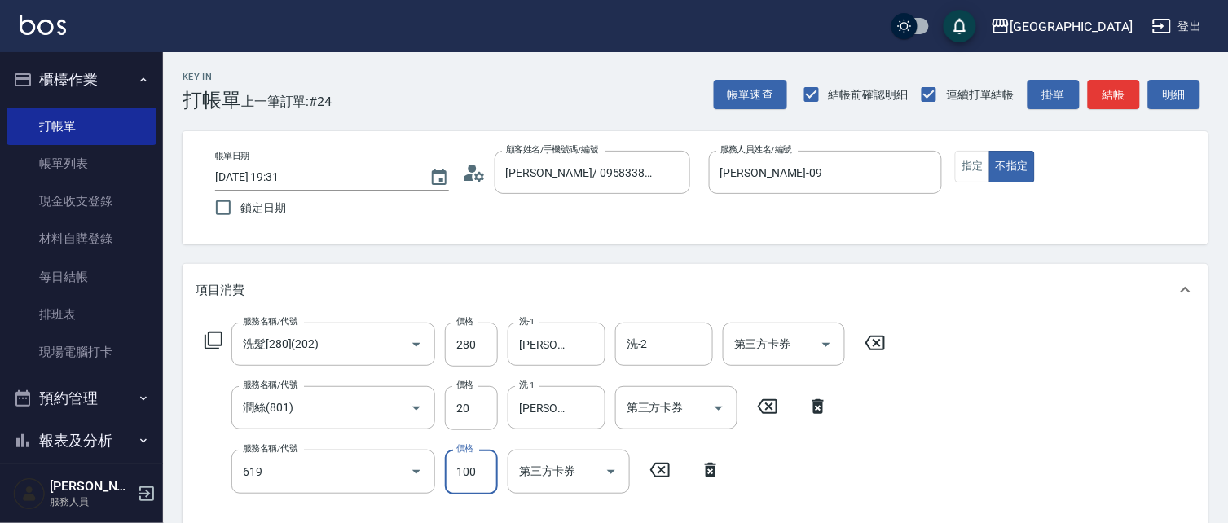
type input "[PERSON_NAME].玻酸.晶膜.水療(619)"
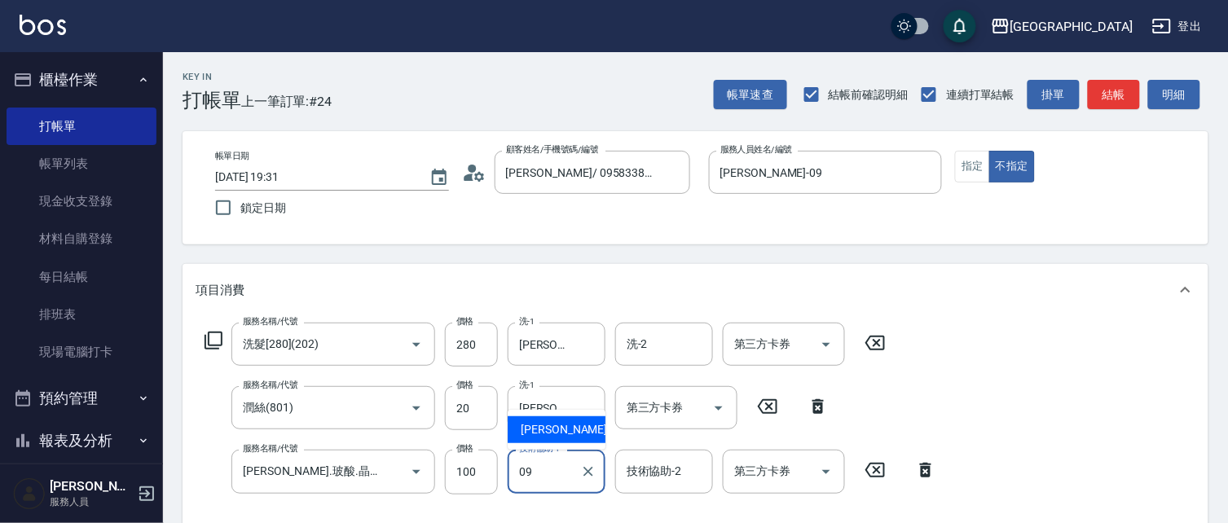
type input "[PERSON_NAME]-09"
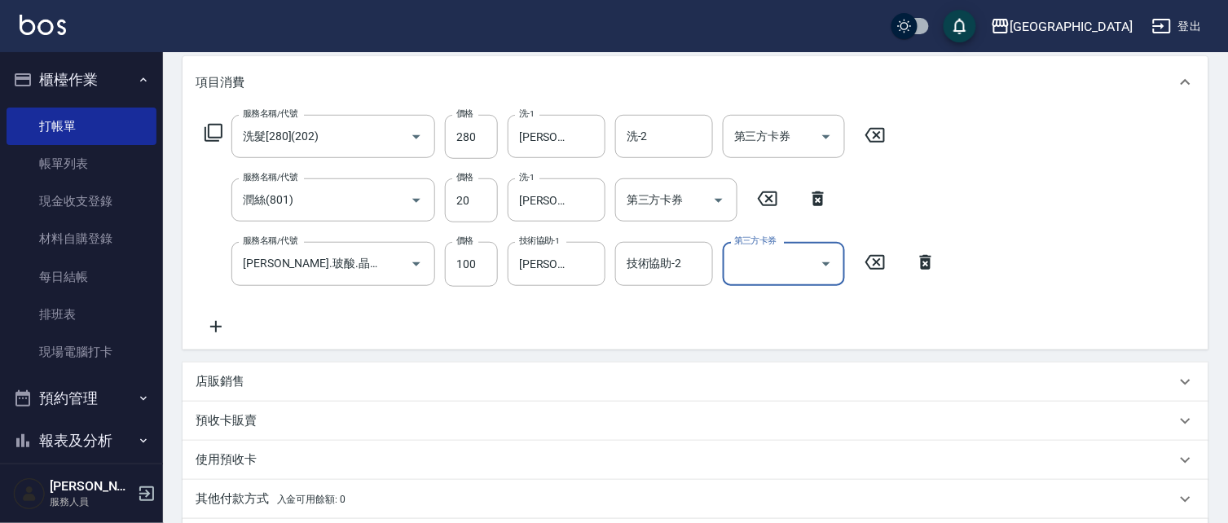
scroll to position [189, 0]
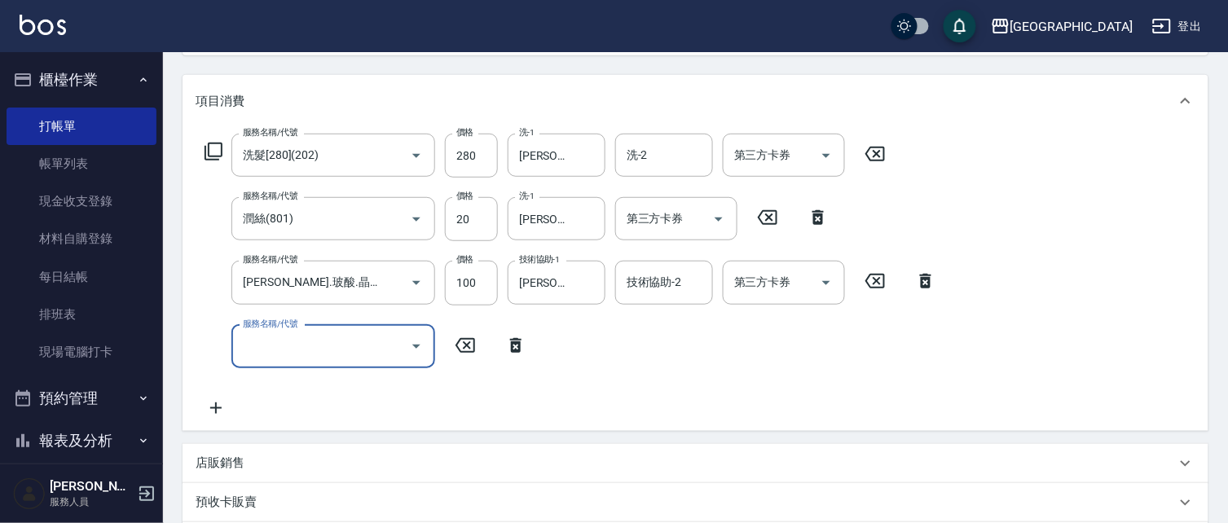
type input "[DATE] 19:32"
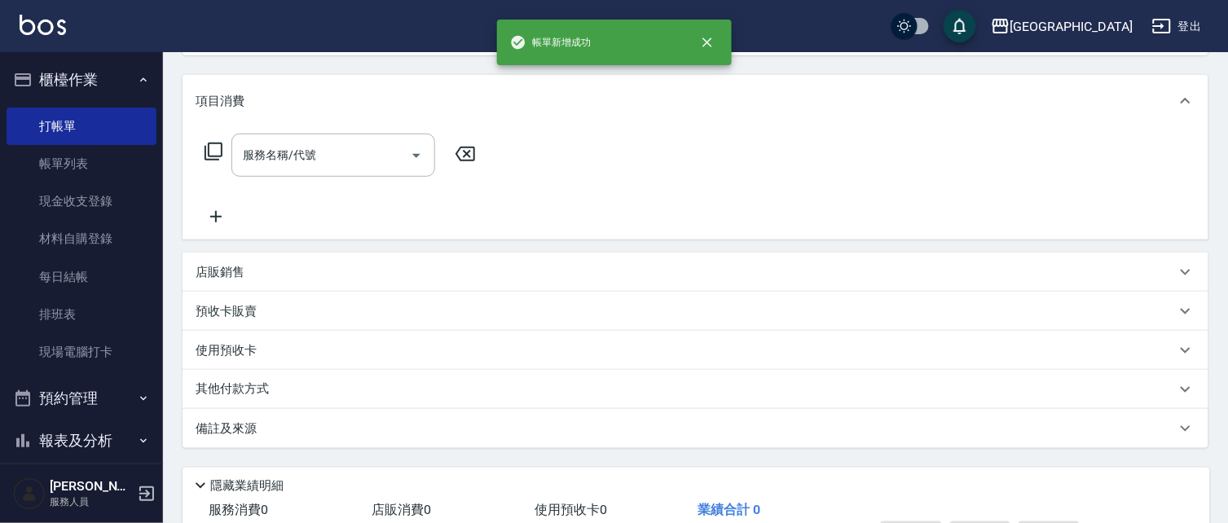
scroll to position [0, 0]
